Goal: Find specific page/section: Find specific page/section

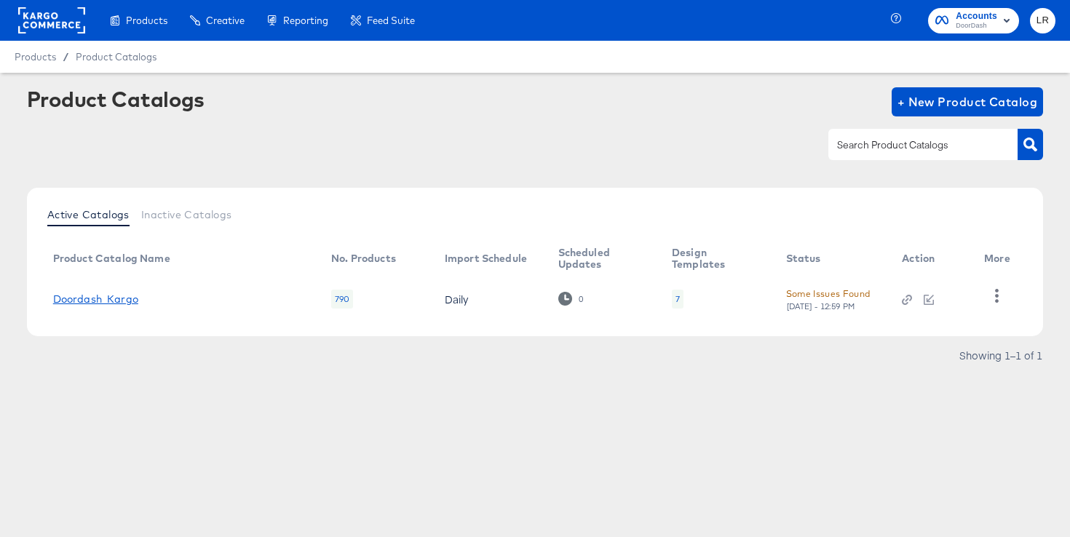
click at [92, 302] on link "Doordash_Kargo" at bounding box center [95, 299] width 85 height 12
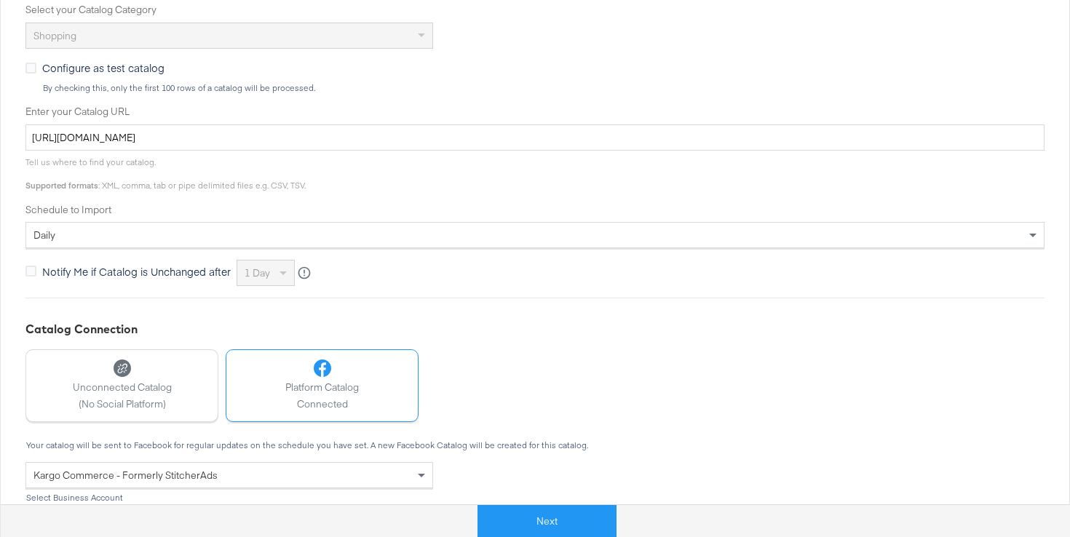
scroll to position [435, 0]
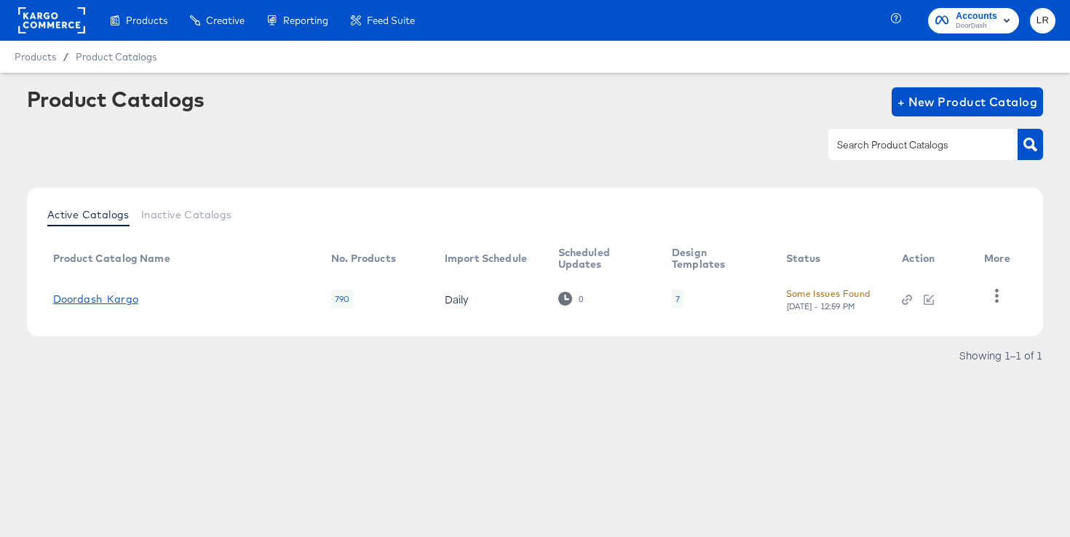
click at [128, 301] on link "Doordash_Kargo" at bounding box center [95, 299] width 85 height 12
